Goal: Information Seeking & Learning: Check status

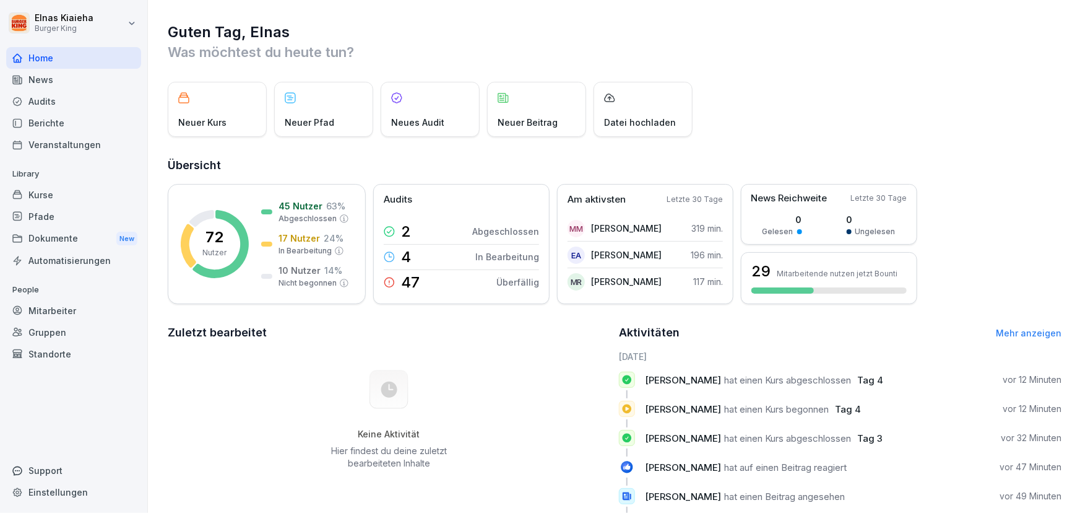
click at [74, 123] on div "Berichte" at bounding box center [73, 123] width 135 height 22
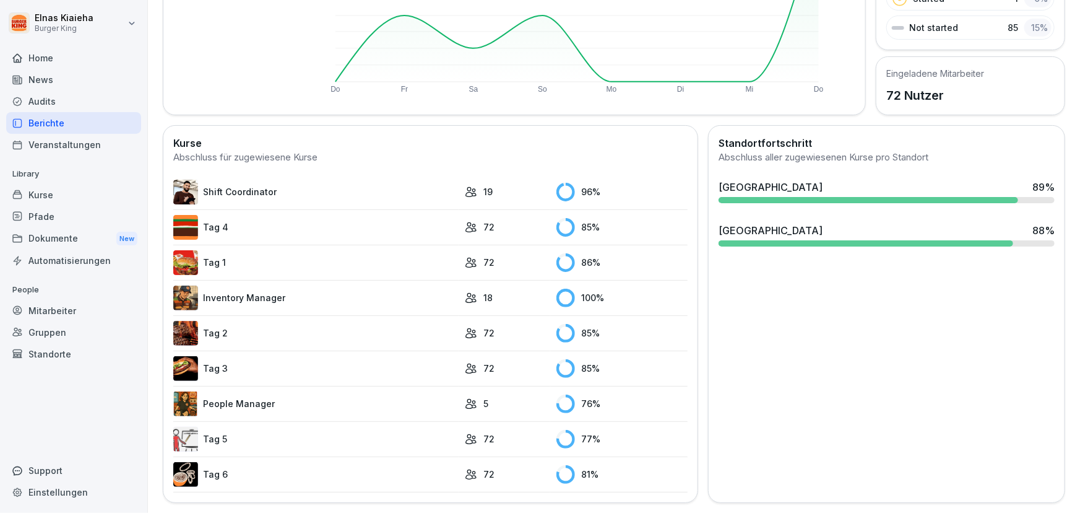
scroll to position [240, 0]
click at [240, 364] on link "Tag 3" at bounding box center [315, 368] width 285 height 25
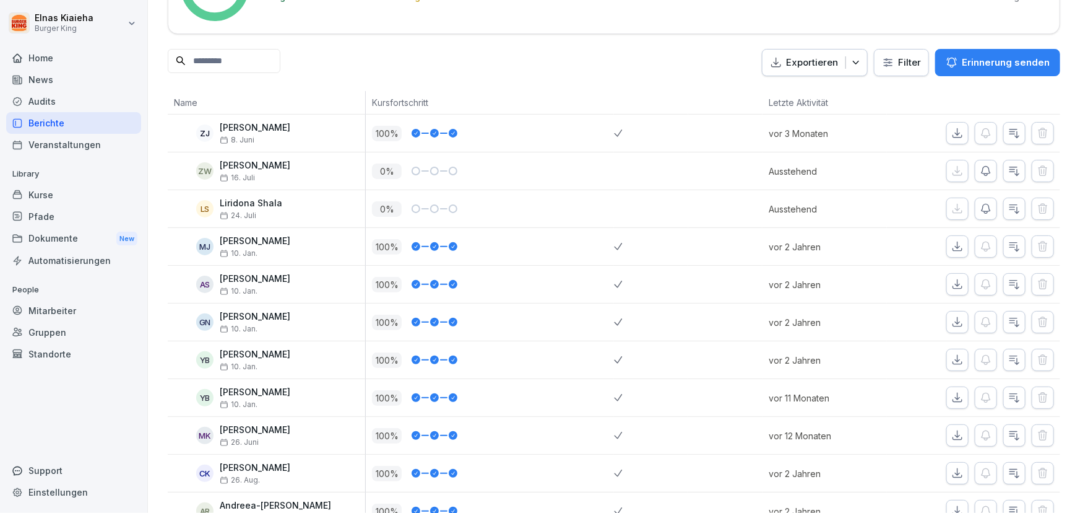
scroll to position [56, 0]
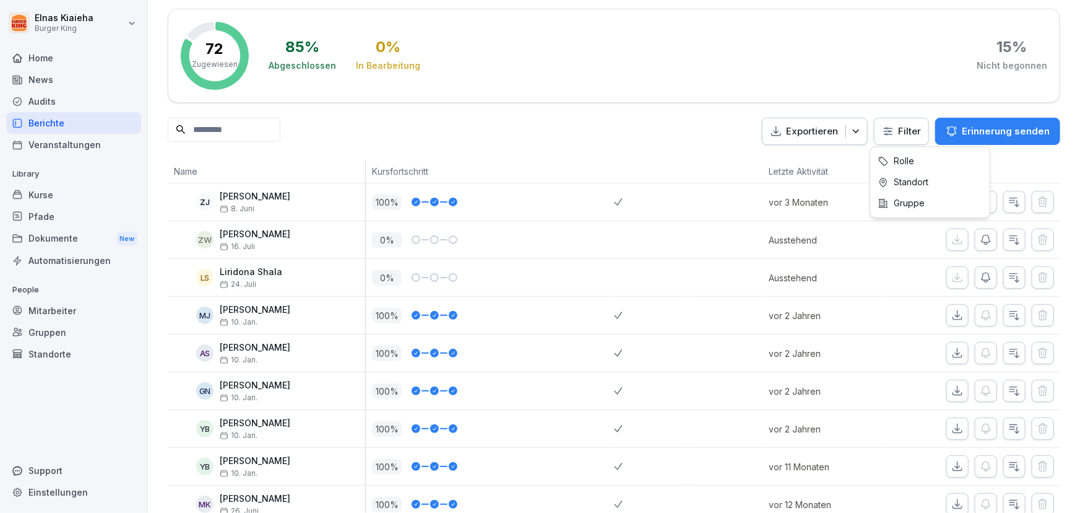
click at [884, 124] on html "Elnas Kiaieha Burger King Home News Audits Berichte Veranstaltungen Library Kur…" at bounding box center [540, 256] width 1080 height 513
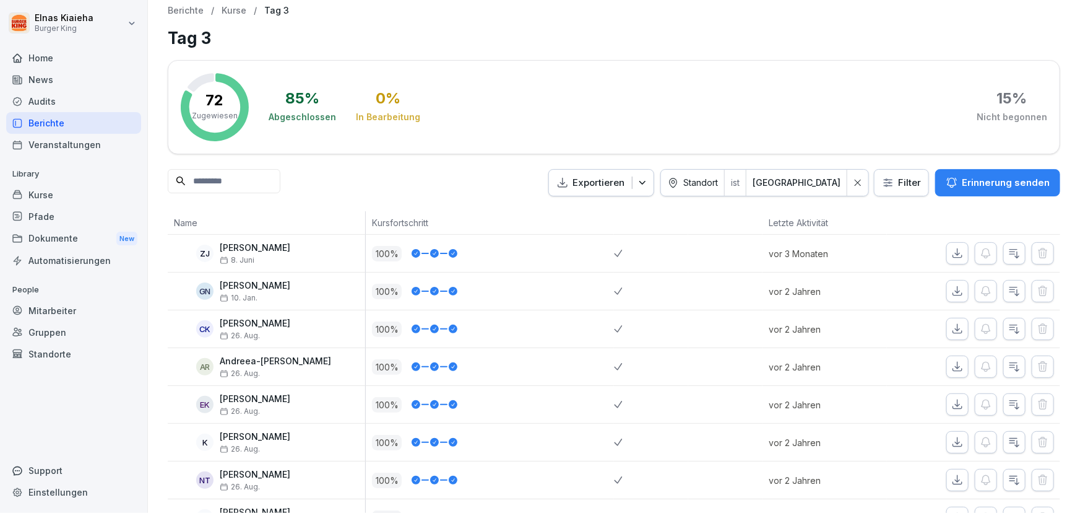
scroll to position [0, 0]
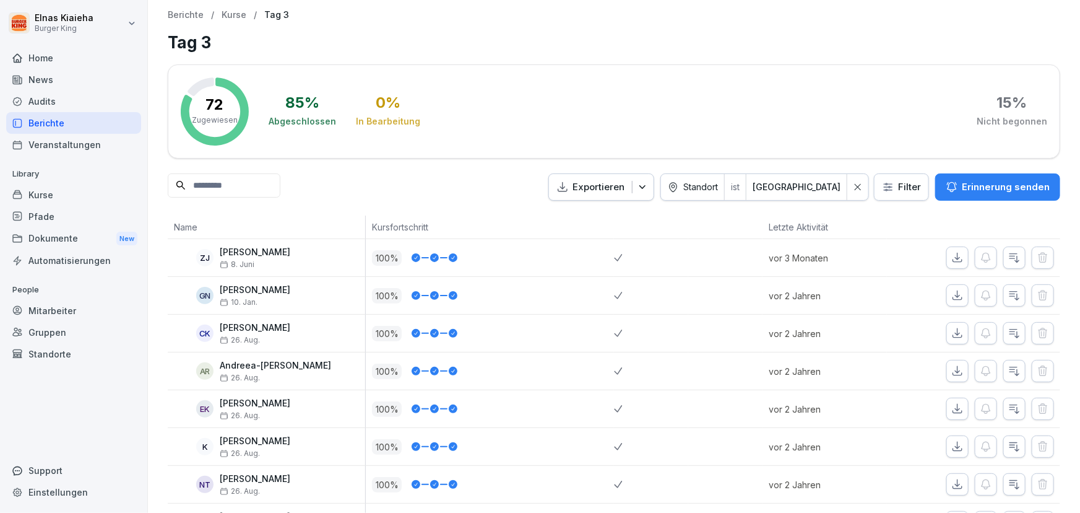
click at [225, 196] on input at bounding box center [224, 185] width 113 height 24
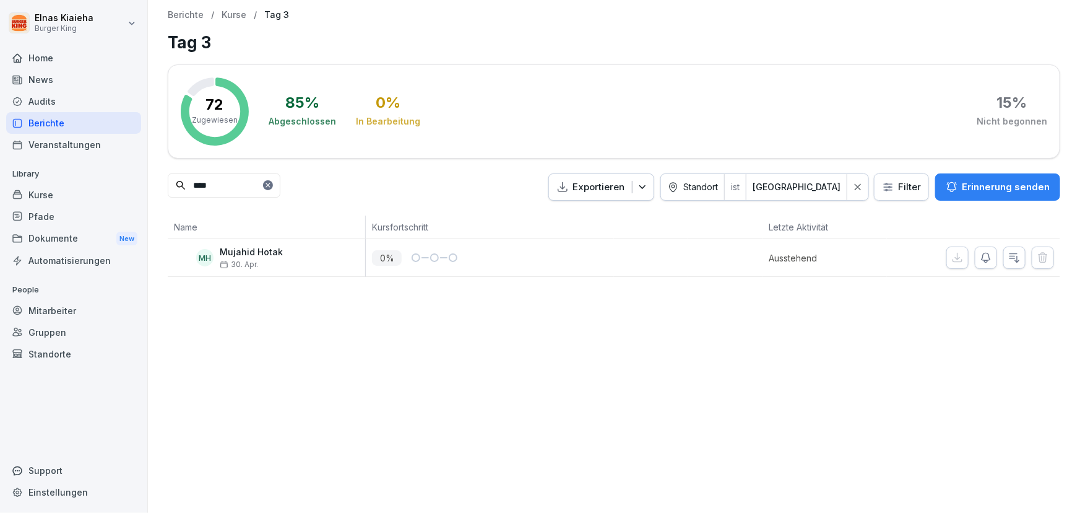
type input "****"
click at [898, 181] on html "Elnas Kiaieha Burger King Home News Audits Berichte Veranstaltungen Library Kur…" at bounding box center [540, 256] width 1080 height 513
click at [885, 185] on html "Elnas Kiaieha Burger King Home News Audits Berichte Veranstaltungen Library Kur…" at bounding box center [540, 256] width 1080 height 513
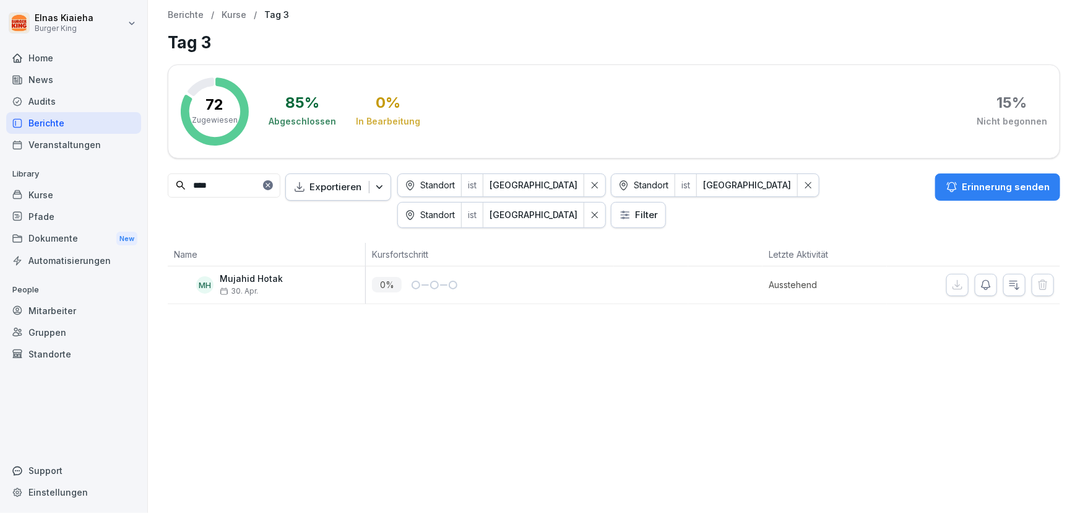
click at [69, 120] on div "Berichte" at bounding box center [73, 123] width 135 height 22
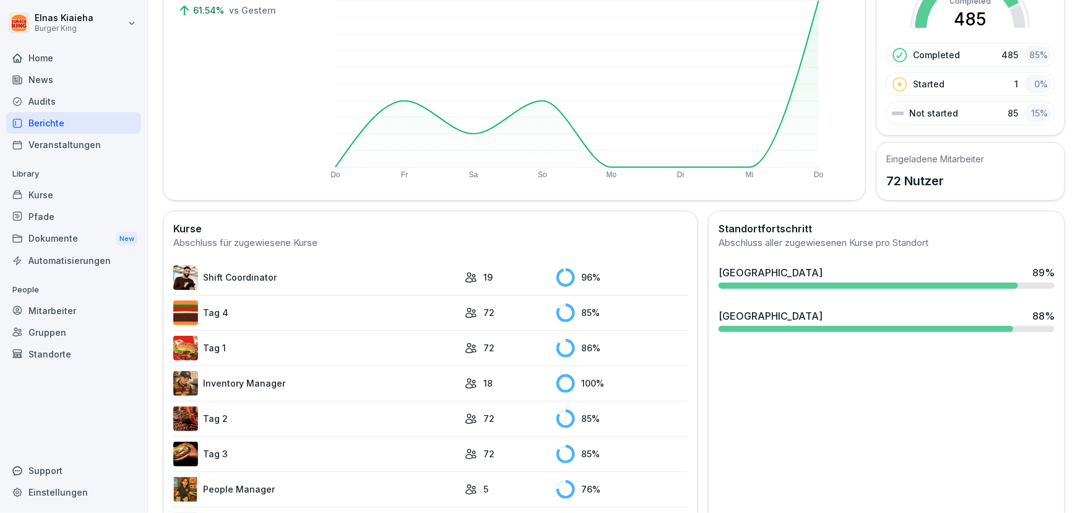
scroll to position [225, 0]
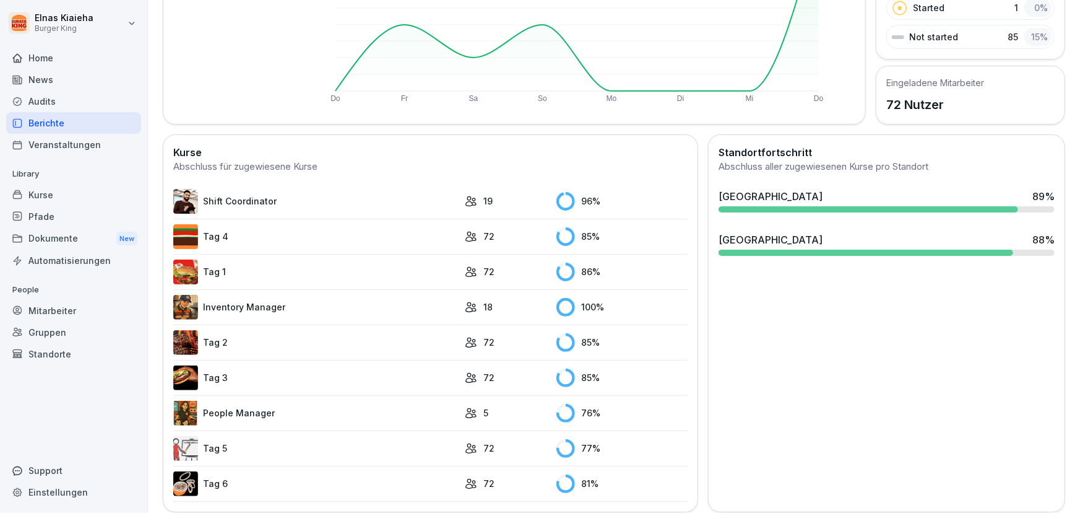
click at [262, 440] on link "Tag 5" at bounding box center [315, 448] width 285 height 25
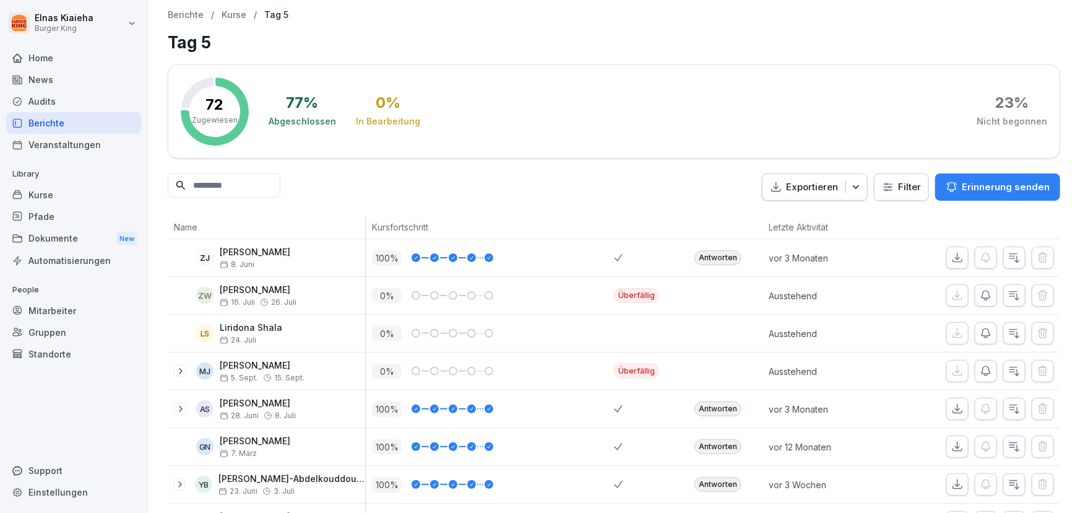
click at [884, 186] on html "Elnas Kiaieha Burger King Home News Audits Berichte Veranstaltungen Library Kur…" at bounding box center [540, 256] width 1080 height 513
